Goal: Task Accomplishment & Management: Use online tool/utility

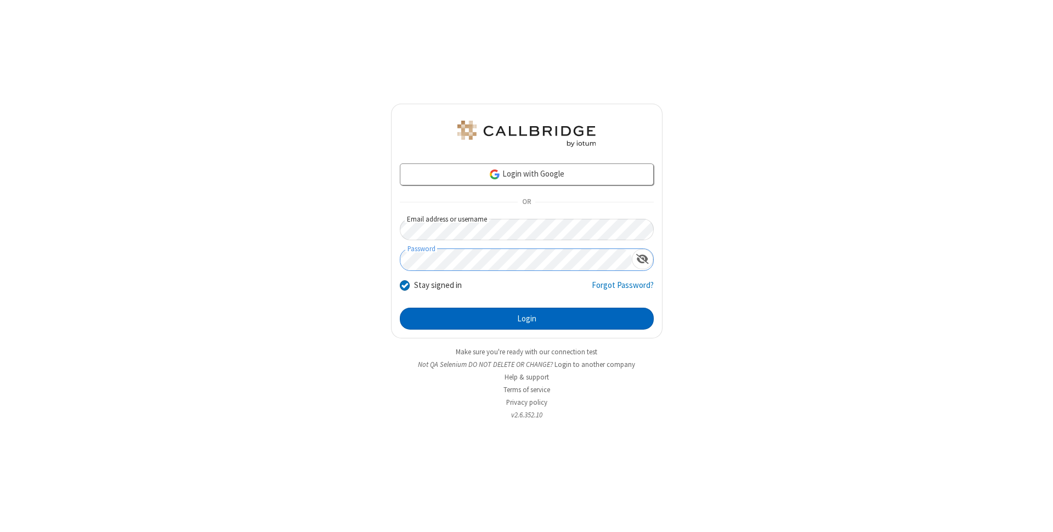
click at [527, 319] on button "Login" at bounding box center [527, 319] width 254 height 22
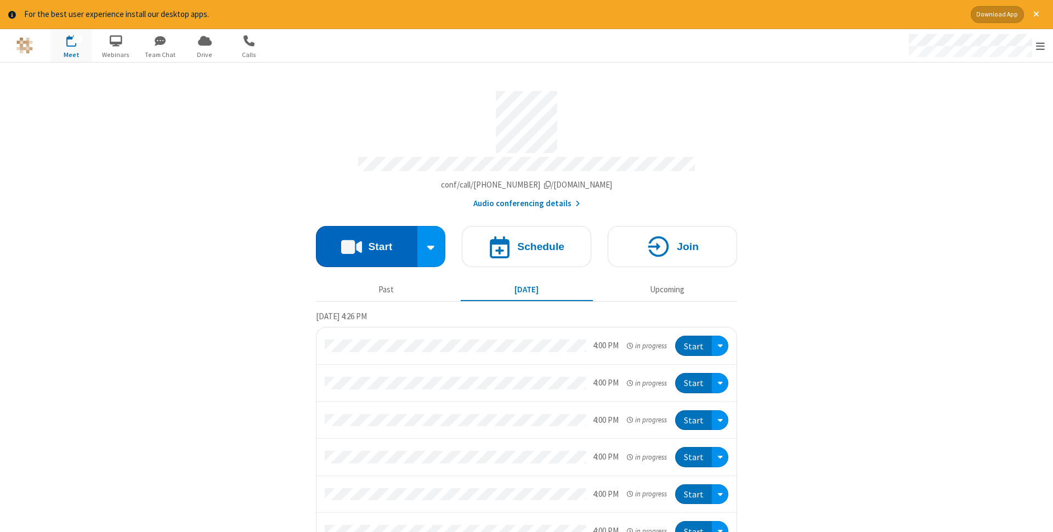
click at [366, 243] on button "Start" at bounding box center [366, 246] width 101 height 41
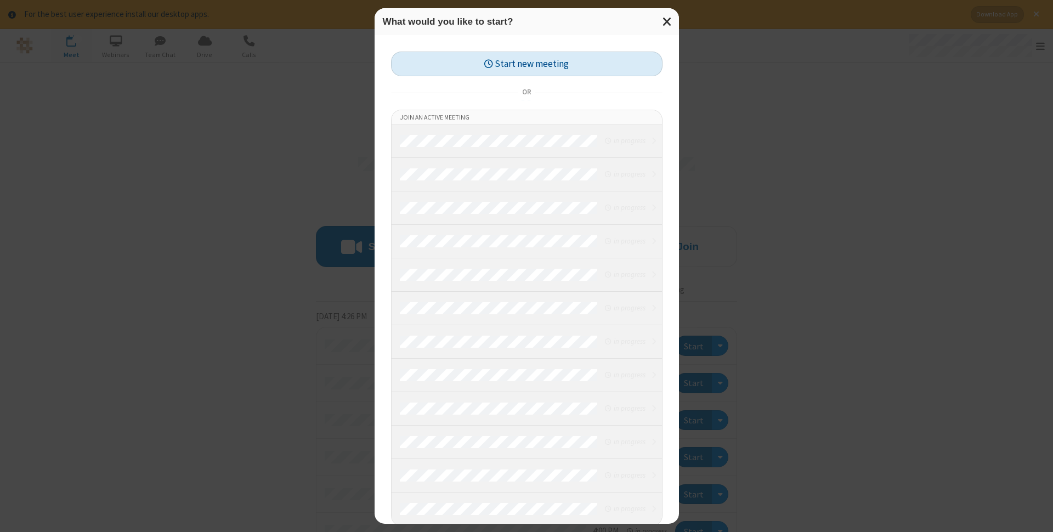
click at [527, 64] on button "Start new meeting" at bounding box center [527, 64] width 272 height 25
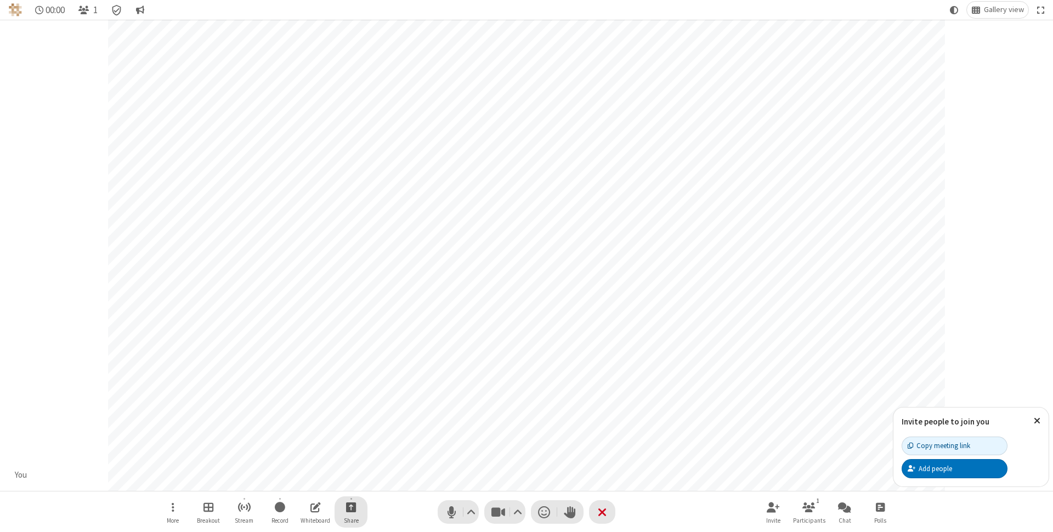
click at [350, 507] on span "Start sharing" at bounding box center [351, 507] width 10 height 14
click at [350, 440] on span "Share additional camera" at bounding box center [357, 442] width 81 height 9
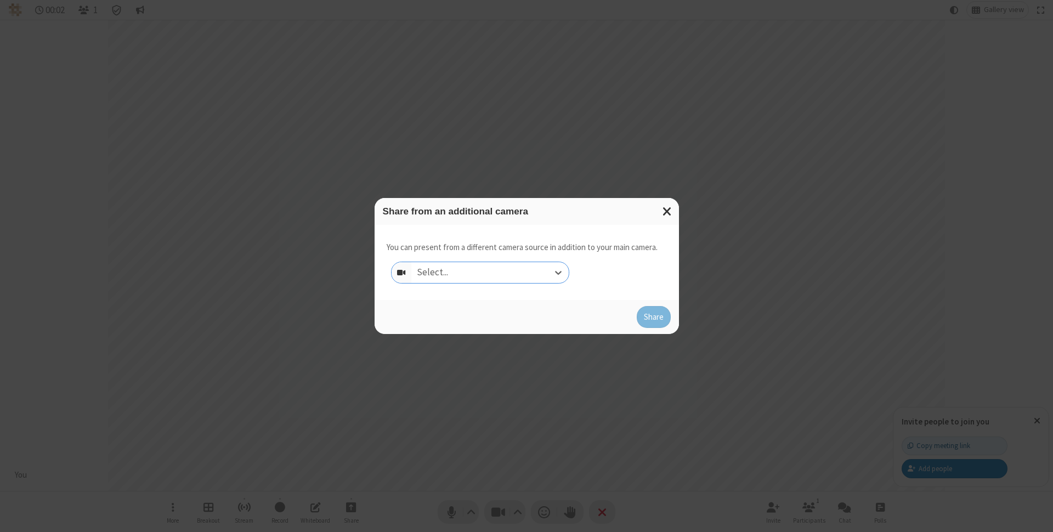
click at [490, 273] on div "Select..." at bounding box center [489, 272] width 157 height 21
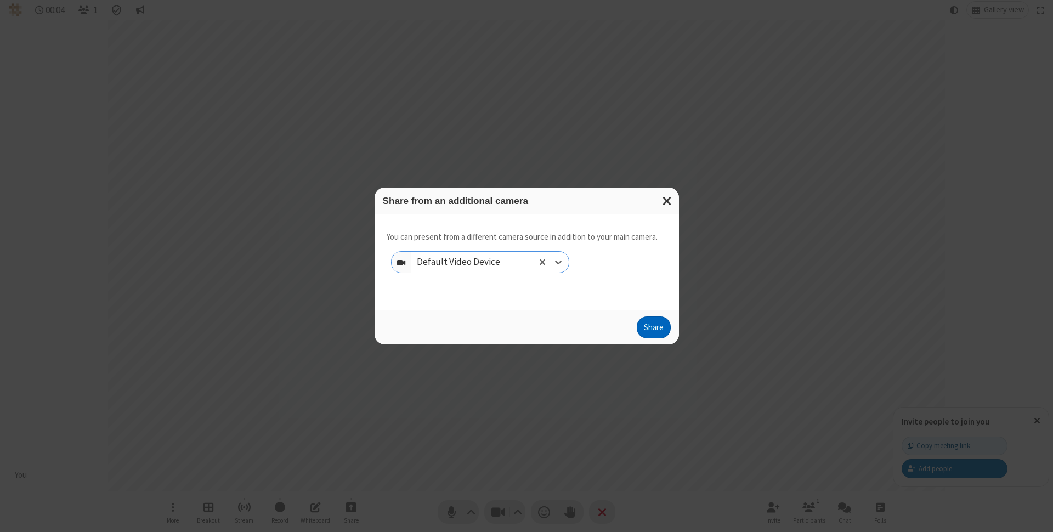
click at [653, 330] on button "Share" at bounding box center [654, 327] width 34 height 22
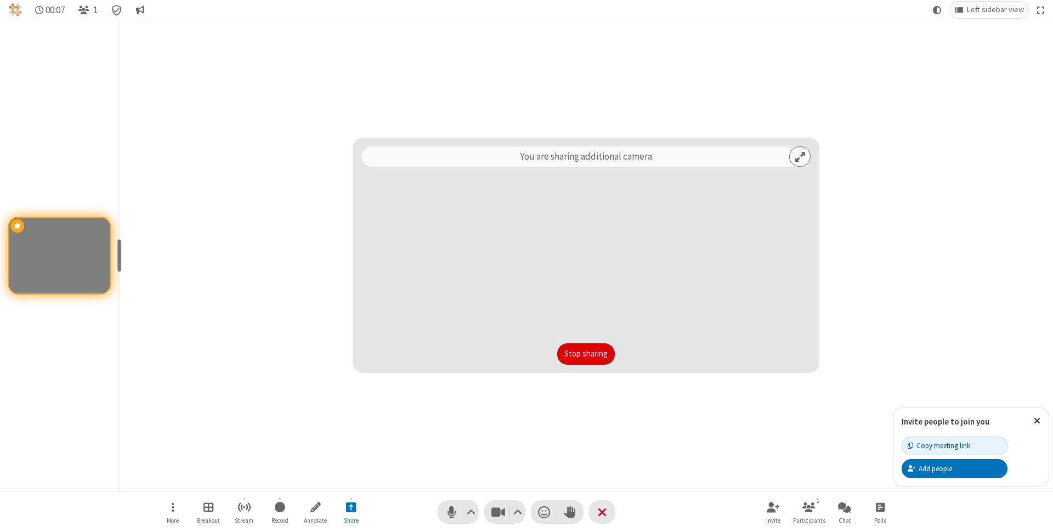
click at [586, 354] on button "Stop sharing" at bounding box center [586, 354] width 58 height 22
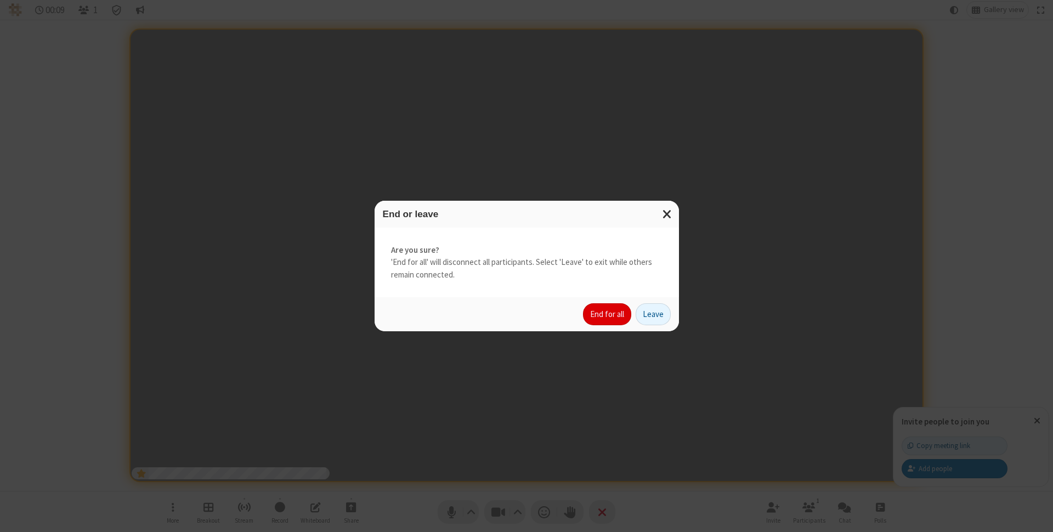
click at [608, 314] on button "End for all" at bounding box center [607, 314] width 48 height 22
